Goal: Transaction & Acquisition: Purchase product/service

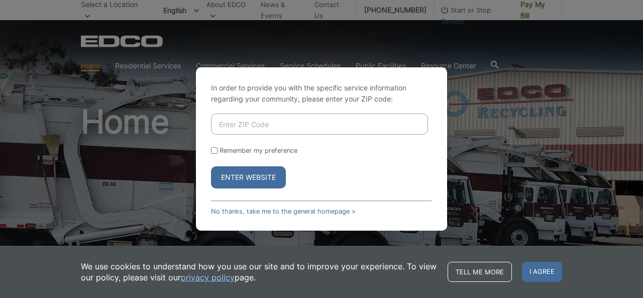
click at [267, 127] on input "Enter ZIP Code" at bounding box center [319, 123] width 217 height 21
type input "92024"
click at [257, 175] on button "Enter Website" at bounding box center [248, 177] width 75 height 22
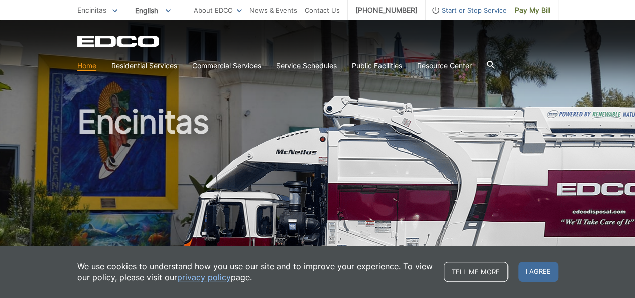
click at [557, 262] on div "Tell me more I agree" at bounding box center [501, 272] width 114 height 22
click at [545, 272] on span "I agree" at bounding box center [538, 272] width 40 height 20
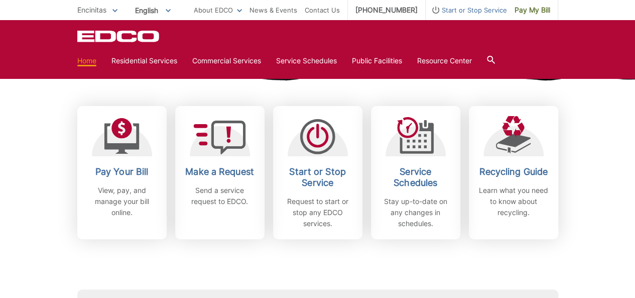
scroll to position [266, 0]
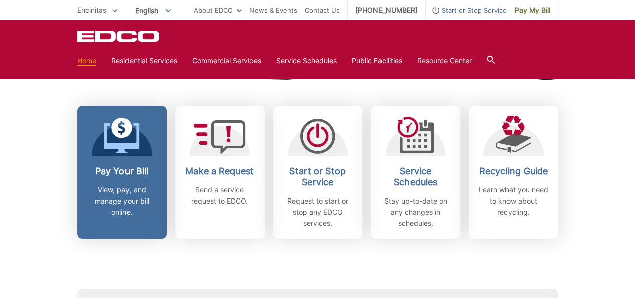
click at [106, 154] on span at bounding box center [121, 136] width 35 height 38
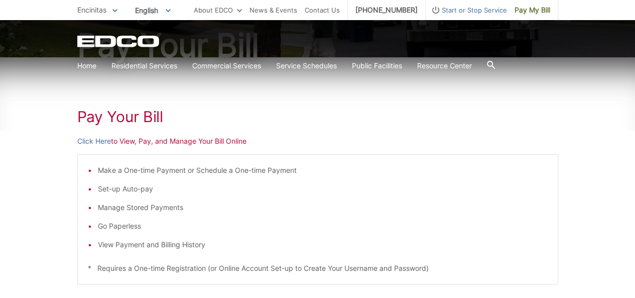
scroll to position [120, 0]
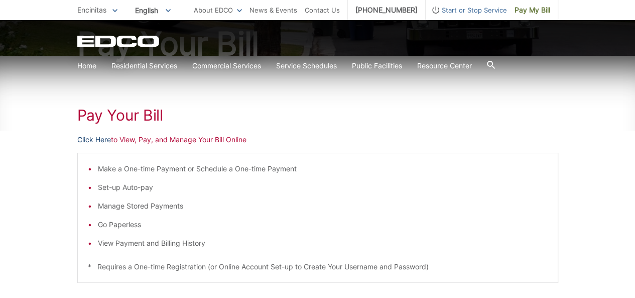
click at [102, 136] on link "Click Here" at bounding box center [94, 139] width 34 height 11
